Goal: Navigation & Orientation: Find specific page/section

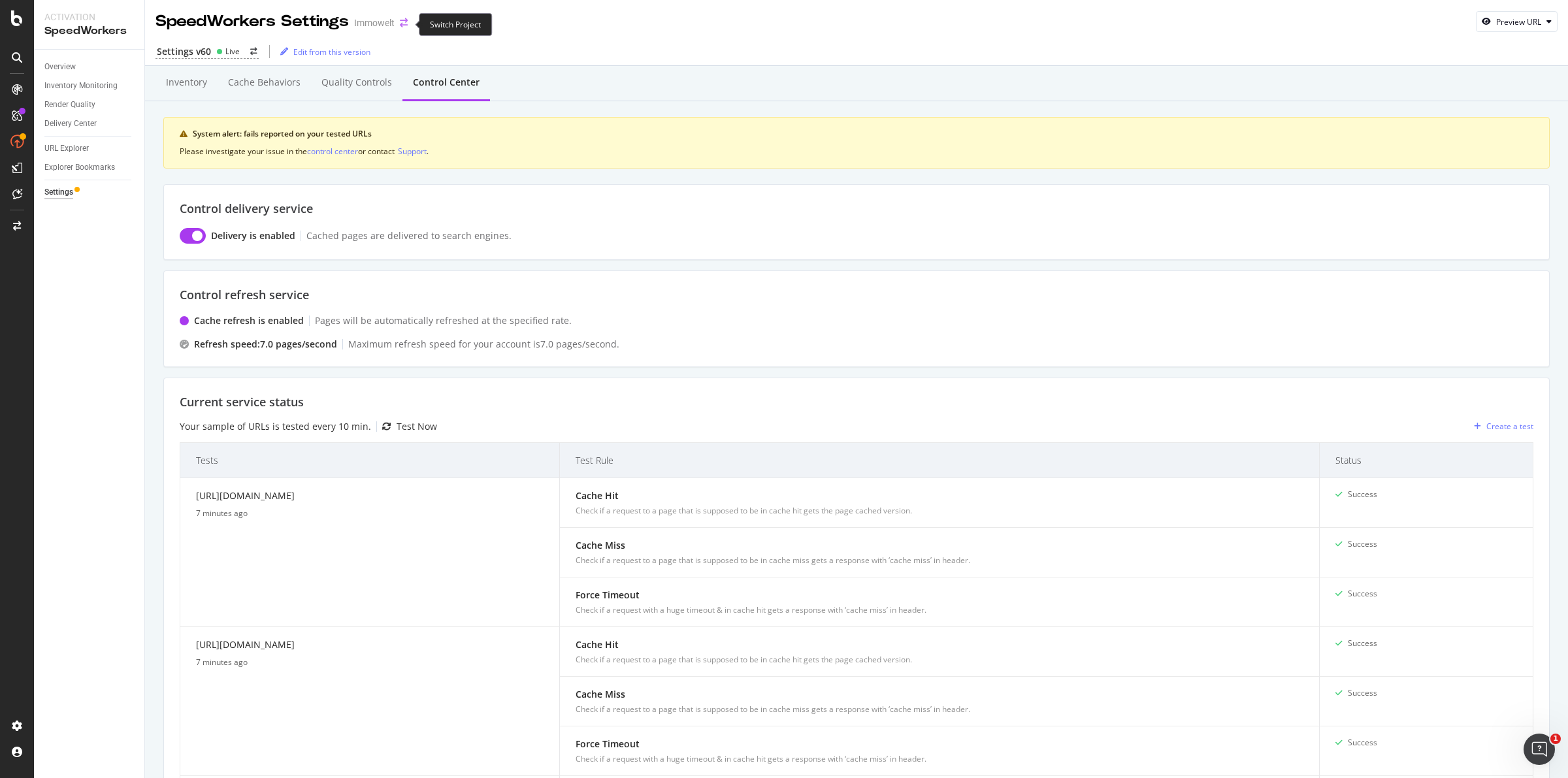
click at [405, 24] on icon "arrow-right-arrow-left" at bounding box center [404, 23] width 8 height 9
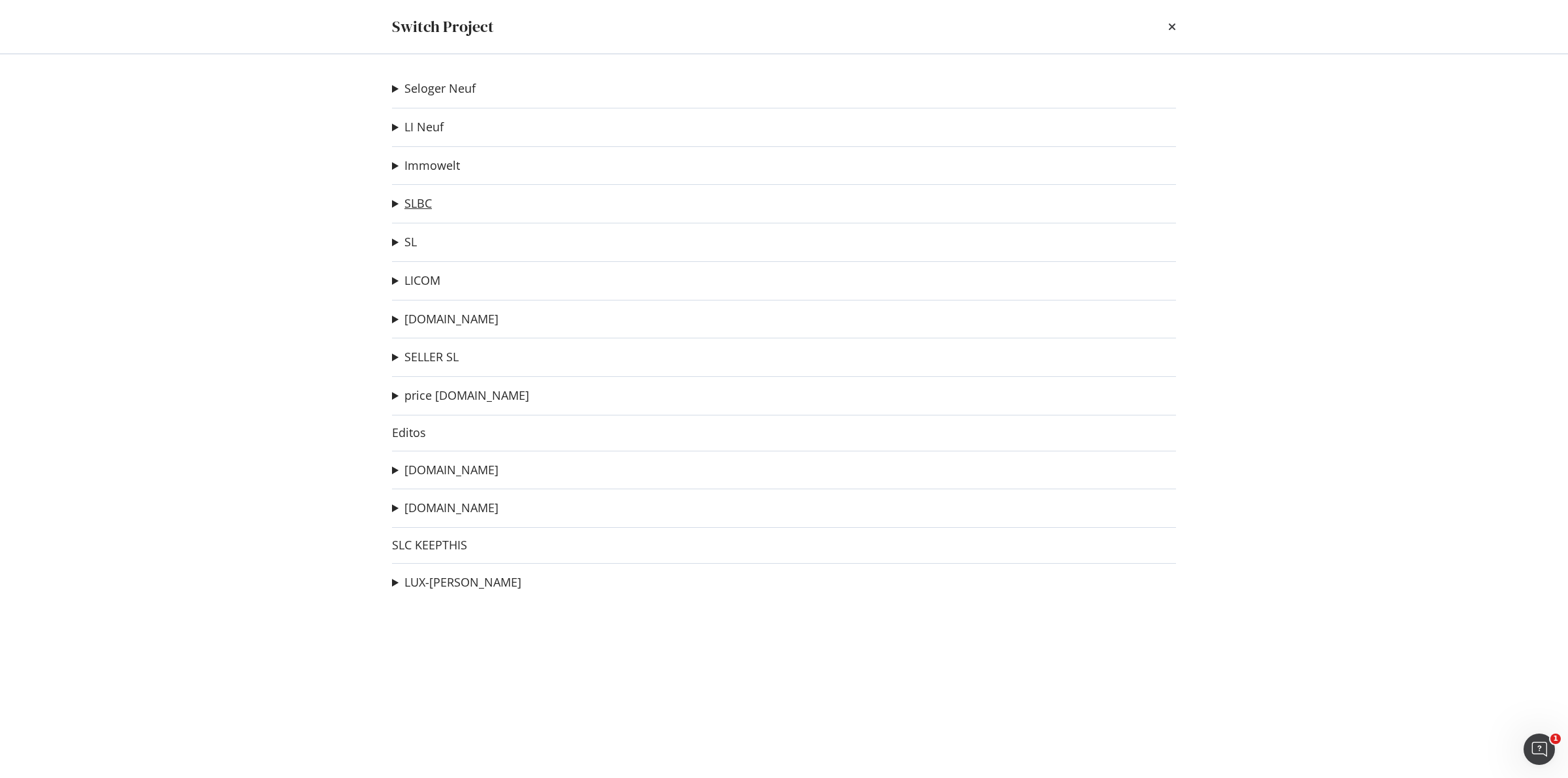
click at [416, 200] on link "SLBC" at bounding box center [419, 203] width 28 height 14
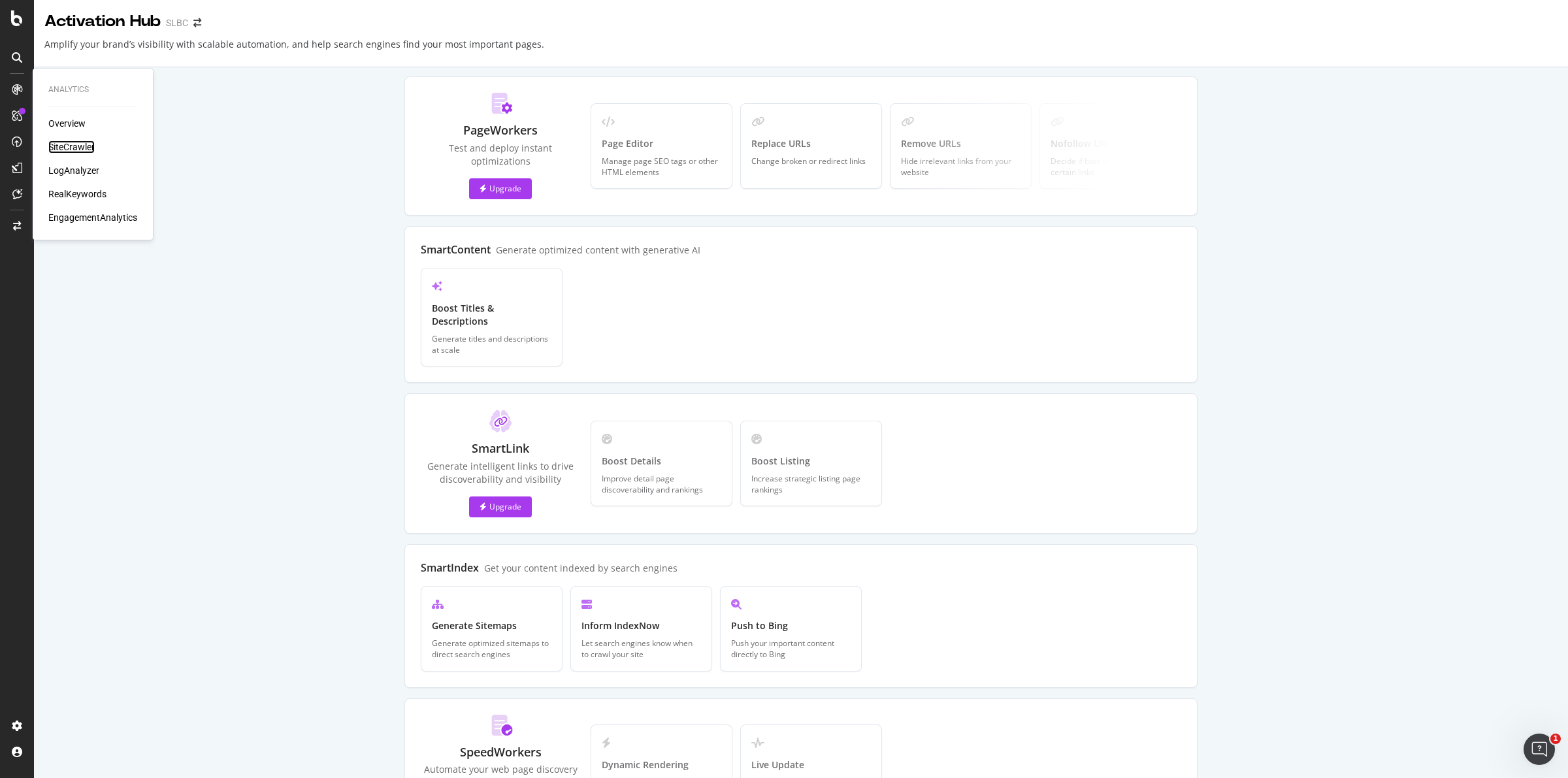
click at [83, 151] on div "SiteCrawler" at bounding box center [71, 147] width 47 height 13
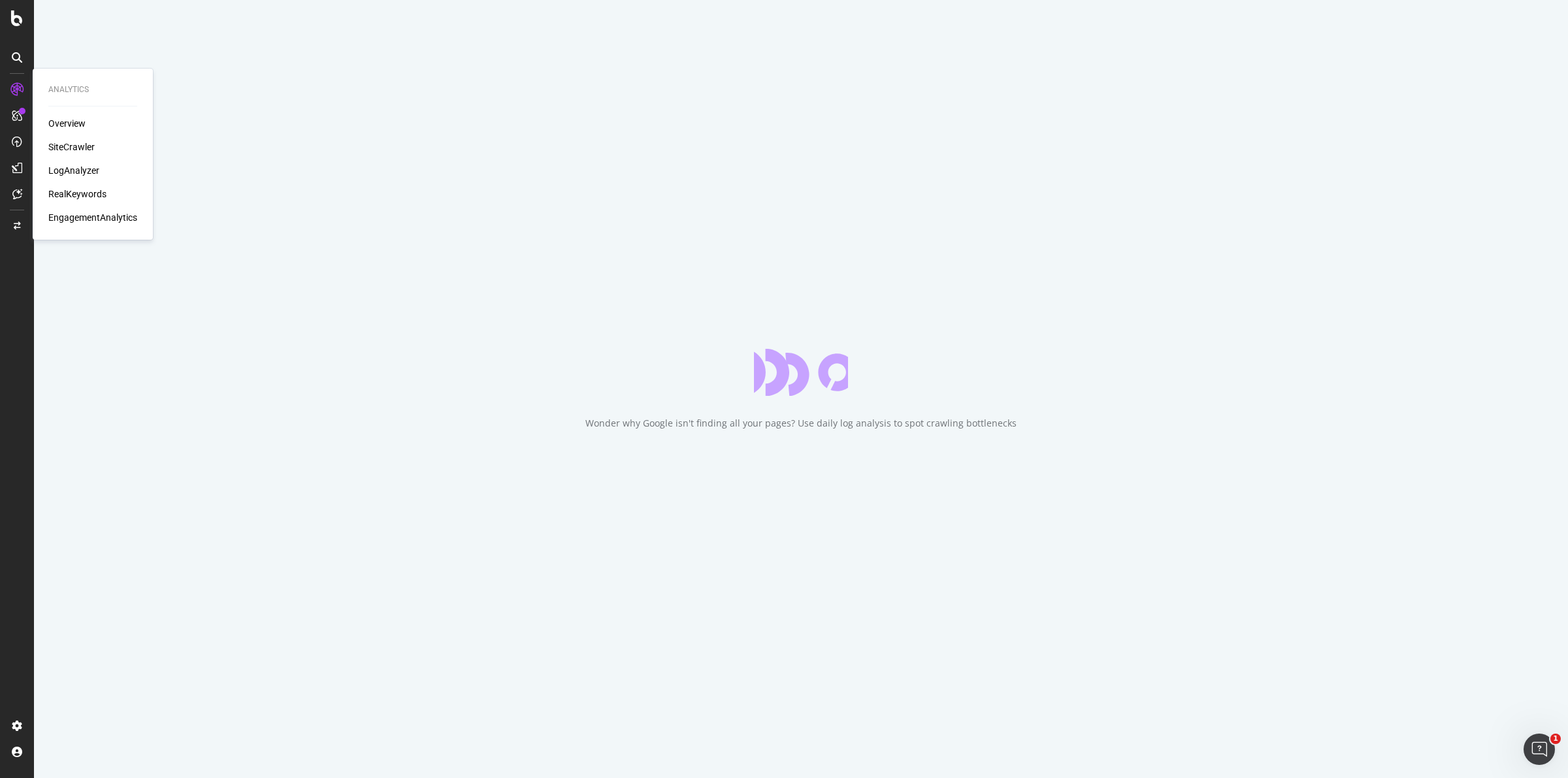
click at [80, 174] on div "LogAnalyzer" at bounding box center [73, 170] width 51 height 13
